Goal: Task Accomplishment & Management: Use online tool/utility

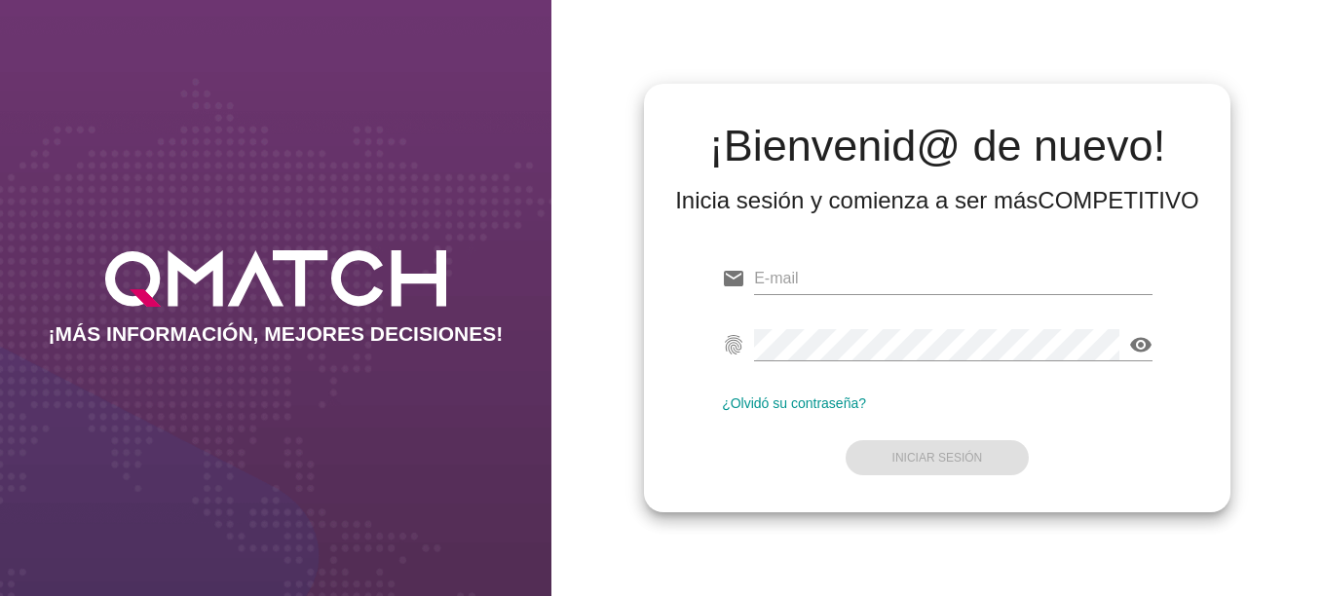
type input "[EMAIL_ADDRESS][DOMAIN_NAME]"
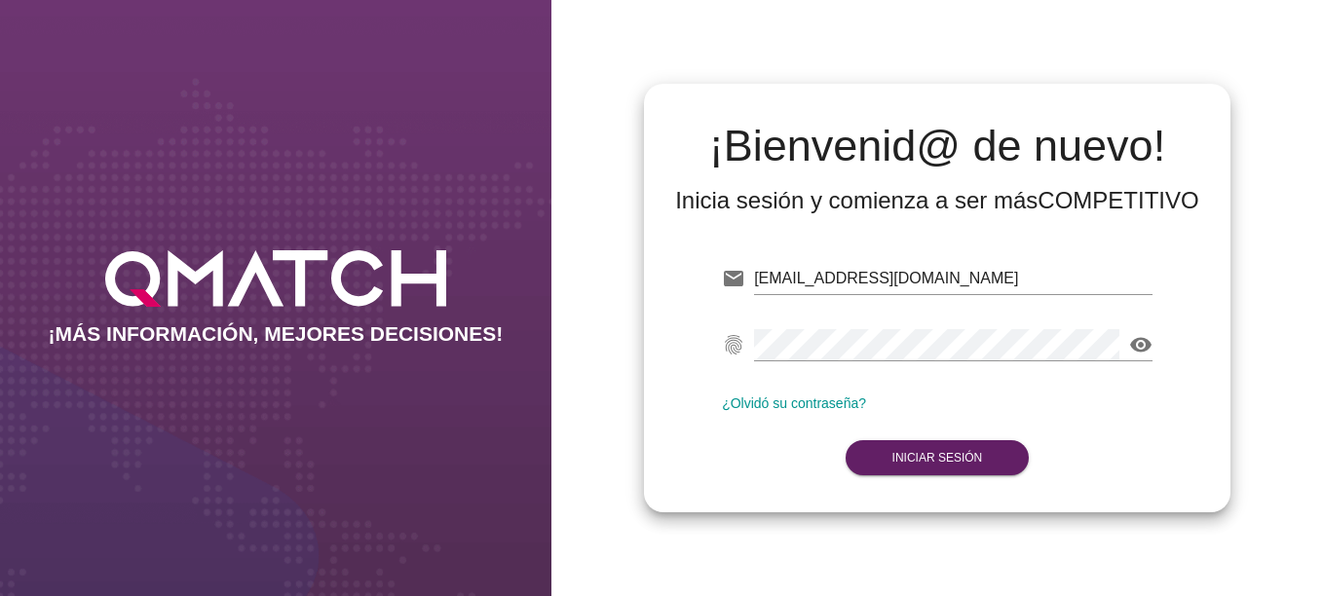
click at [935, 439] on form "email [EMAIL_ADDRESS][DOMAIN_NAME] fingerprint visibility ¿Olvidó su contraseña…" at bounding box center [937, 366] width 431 height 230
click at [948, 453] on strong "Iniciar Sesión" at bounding box center [938, 458] width 91 height 14
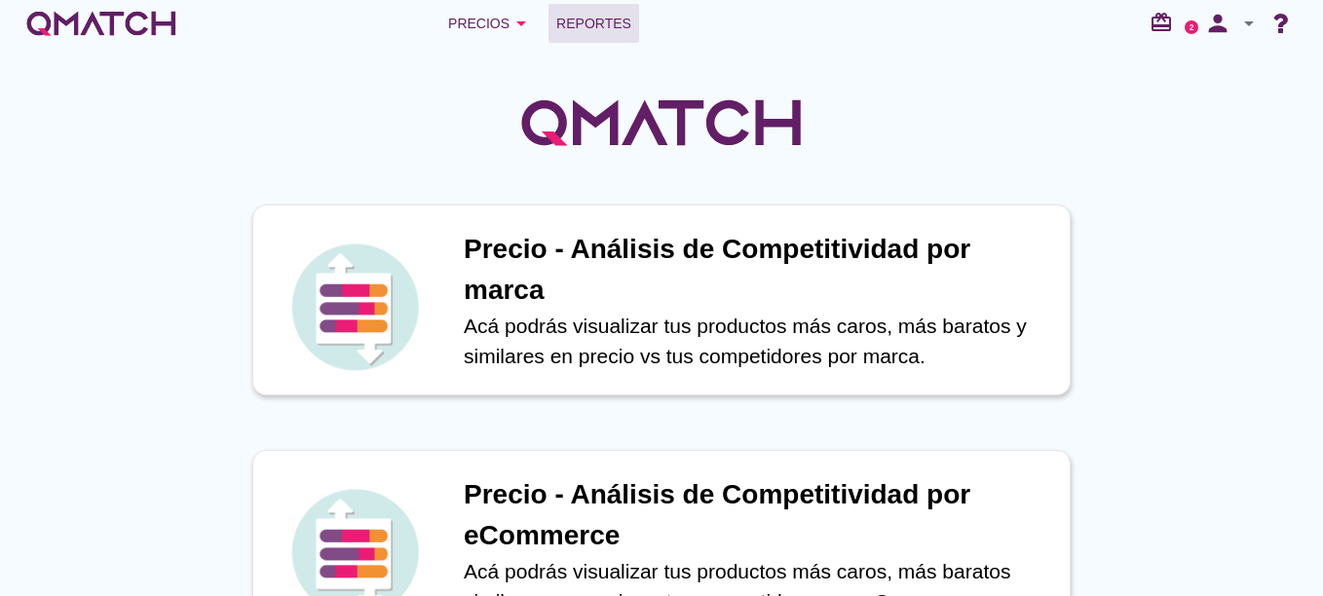
click at [580, 35] on link "Reportes" at bounding box center [594, 23] width 91 height 39
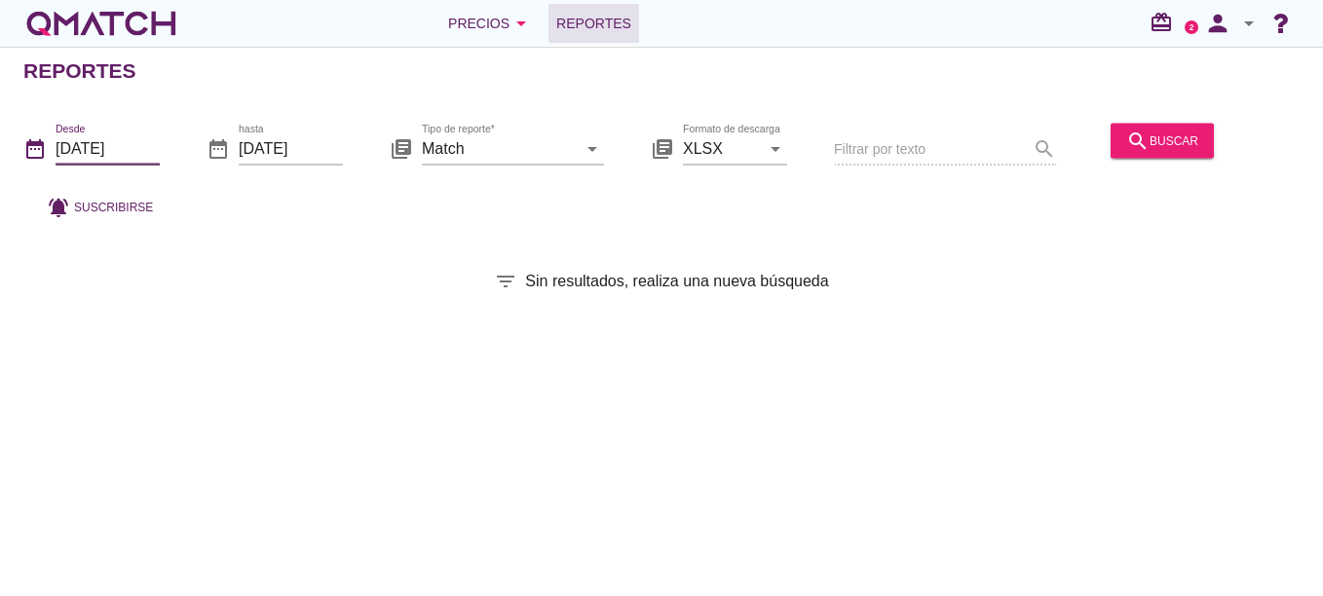
click at [148, 153] on input "[DATE]" at bounding box center [108, 148] width 104 height 31
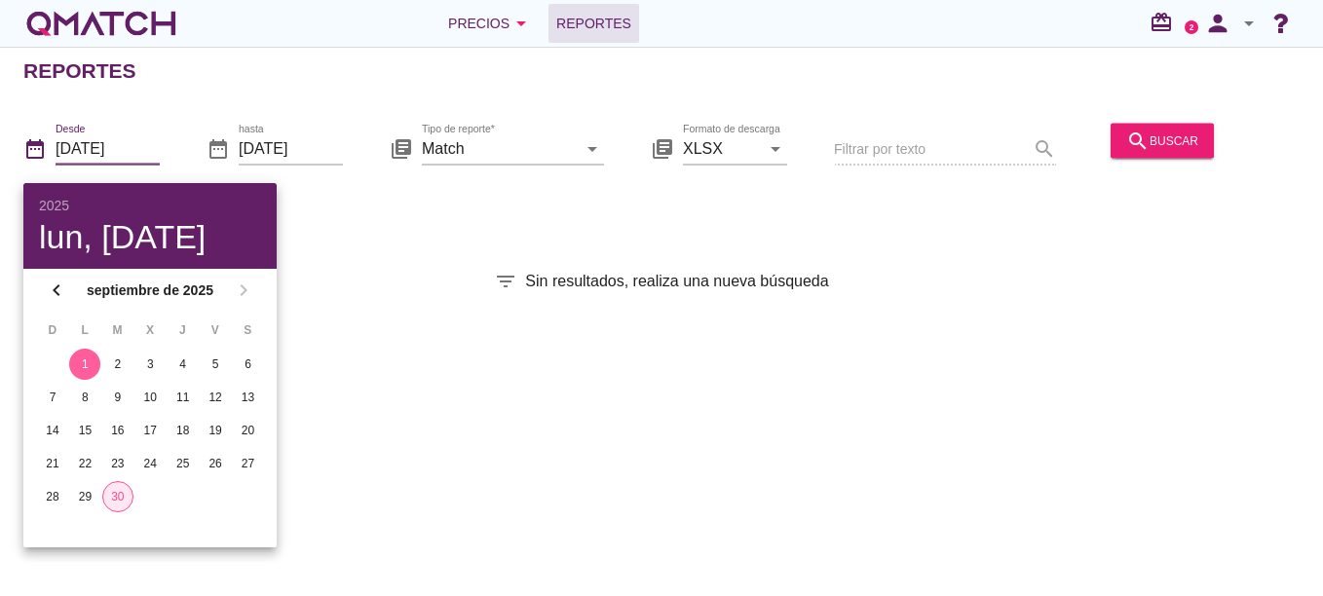
click at [105, 504] on button "30" at bounding box center [117, 496] width 31 height 31
type input "[DATE]"
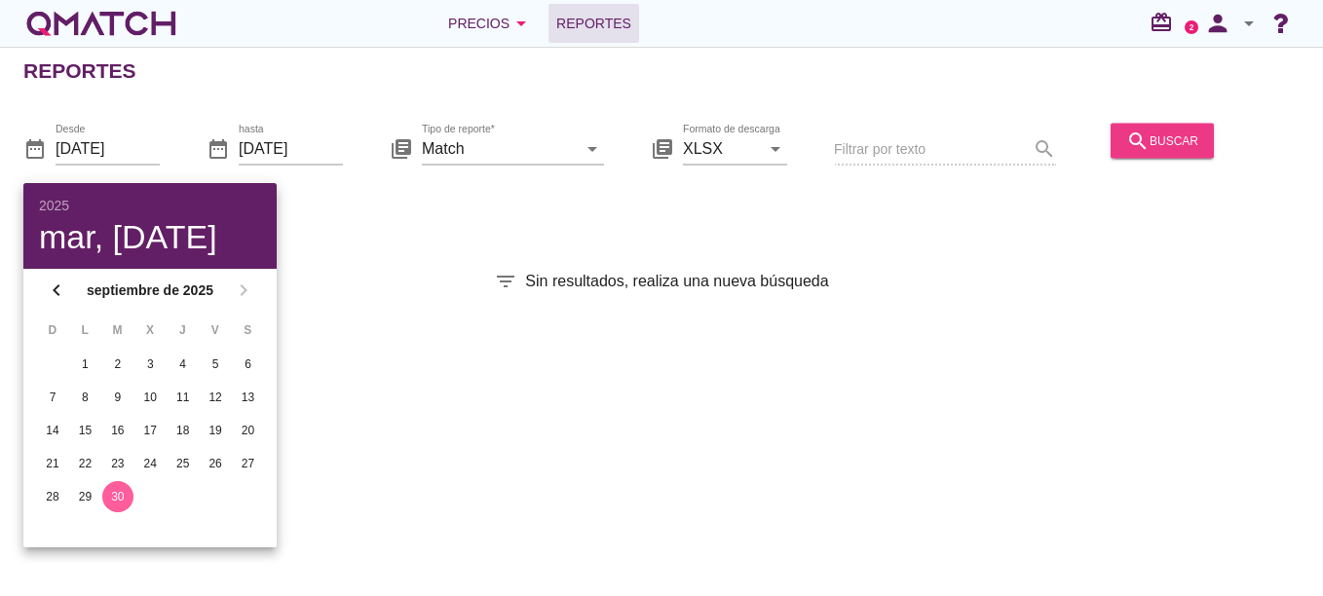
click at [1111, 144] on button "search buscar" at bounding box center [1162, 140] width 103 height 35
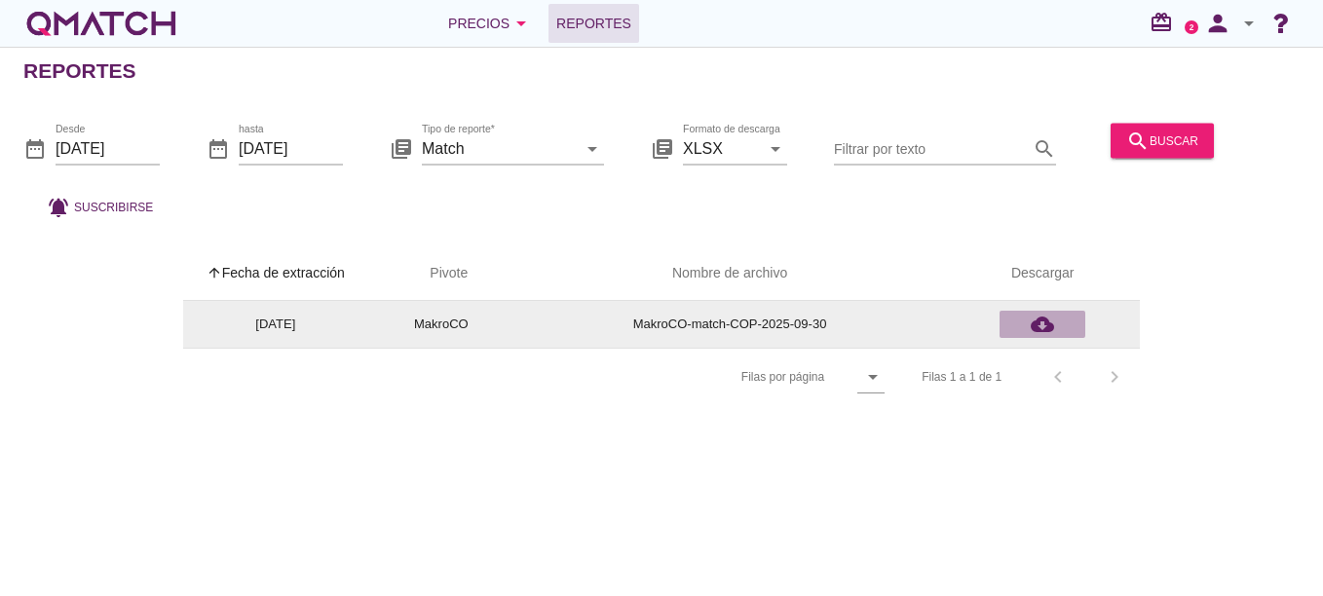
click at [1042, 317] on icon "cloud_download" at bounding box center [1042, 324] width 23 height 23
